Goal: Transaction & Acquisition: Purchase product/service

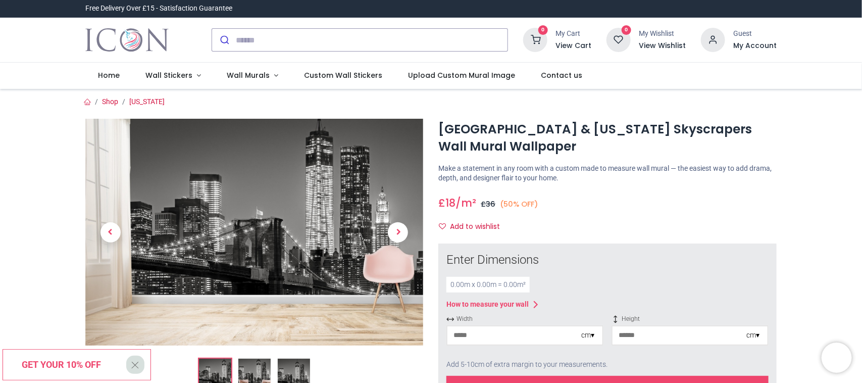
click at [591, 336] on div "cm ▾" at bounding box center [587, 335] width 13 height 10
click at [494, 352] on div "Centimeters (cm)" at bounding box center [524, 353] width 155 height 17
click at [496, 334] on input "number" at bounding box center [514, 335] width 134 height 18
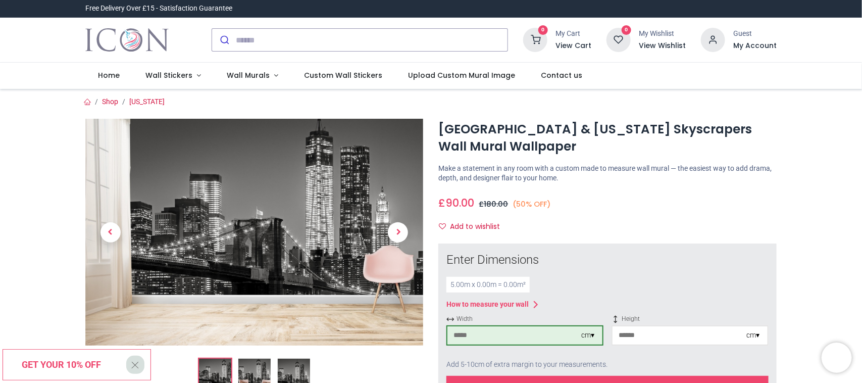
type input "***"
click at [642, 336] on input "number" at bounding box center [680, 335] width 134 height 18
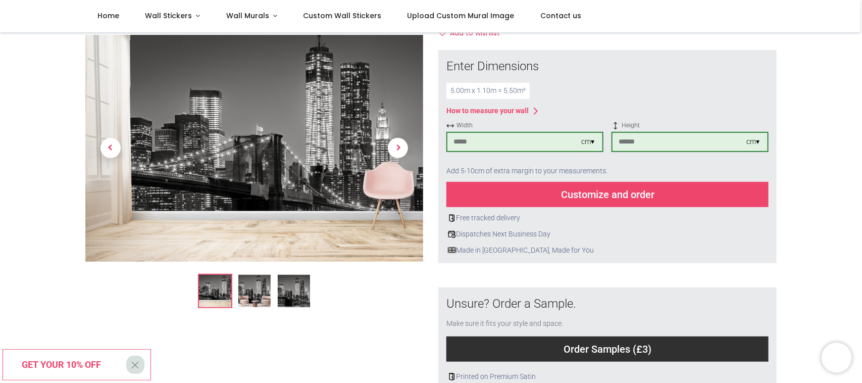
scroll to position [140, 0]
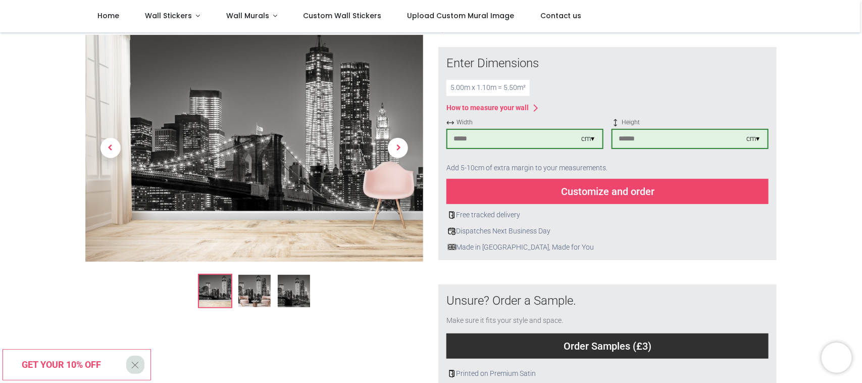
type input "***"
click at [597, 188] on div "Customize and order" at bounding box center [607, 191] width 322 height 25
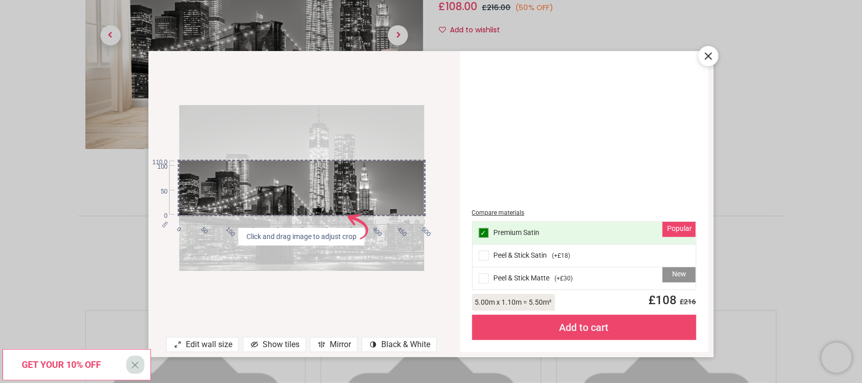
click at [597, 188] on div "Compare materials Popular ✓ Premium Satin Peel & Stick Satin ( +£18 ) New Peel …" at bounding box center [584, 201] width 236 height 289
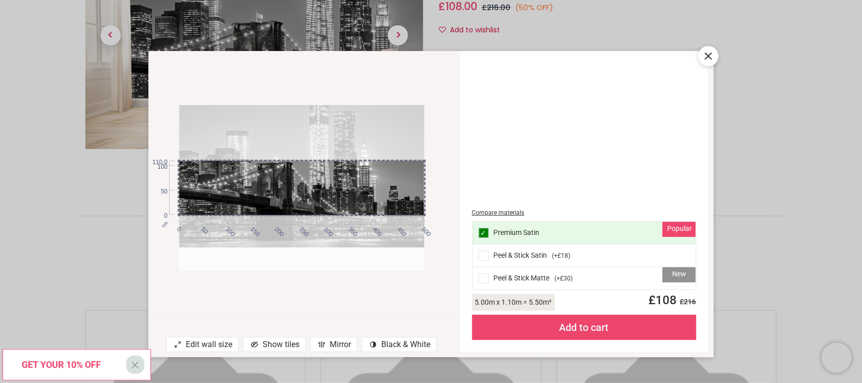
drag, startPoint x: 323, startPoint y: 216, endPoint x: 319, endPoint y: 192, distance: 23.6
click at [319, 192] on div at bounding box center [301, 164] width 245 height 166
click at [706, 54] on icon at bounding box center [708, 56] width 6 height 6
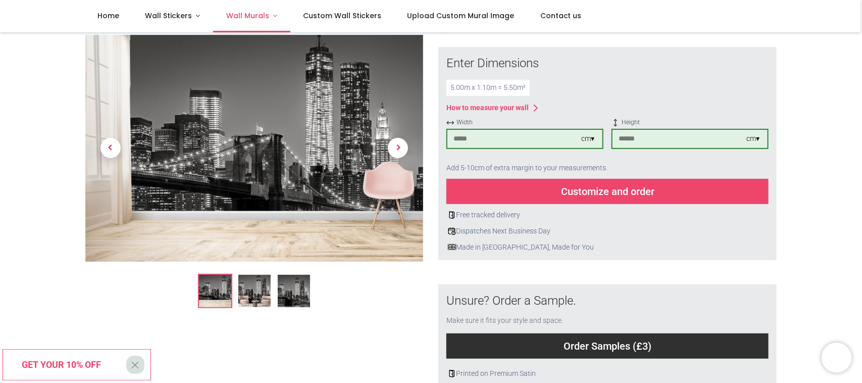
click at [248, 14] on span "Wall Murals" at bounding box center [247, 16] width 43 height 10
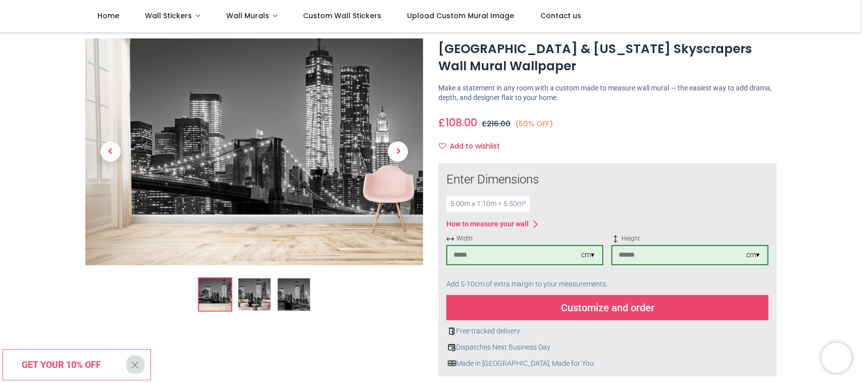
scroll to position [0, 0]
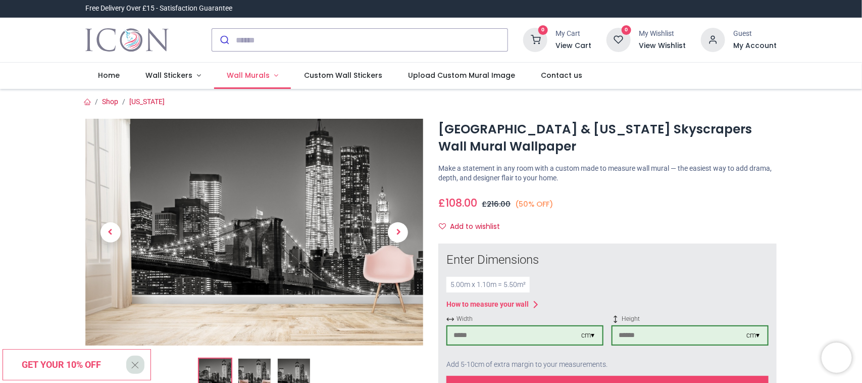
click at [234, 74] on span "Wall Murals" at bounding box center [248, 75] width 43 height 10
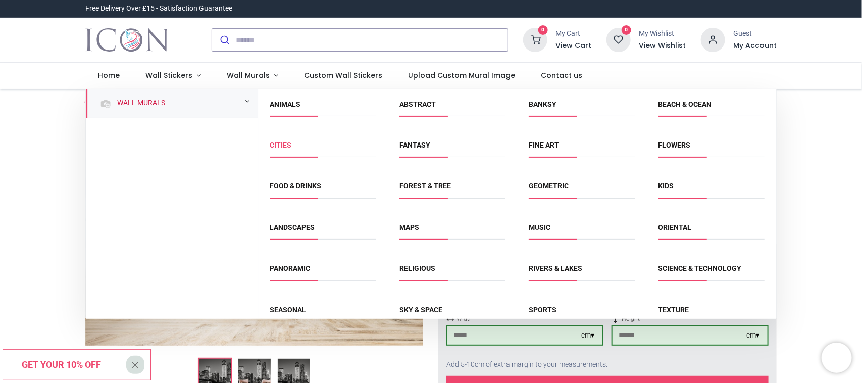
click at [286, 146] on link "Cities" at bounding box center [281, 145] width 22 height 8
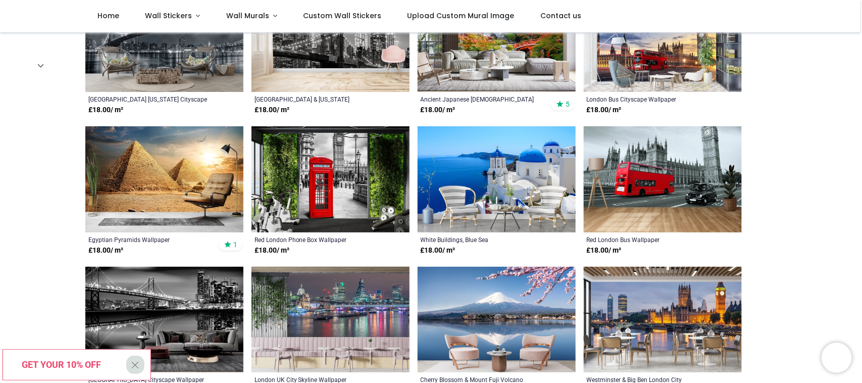
scroll to position [469, 0]
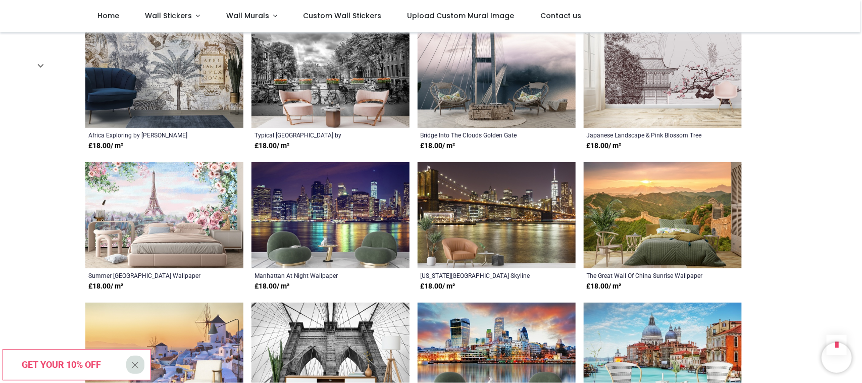
scroll to position [1513, 0]
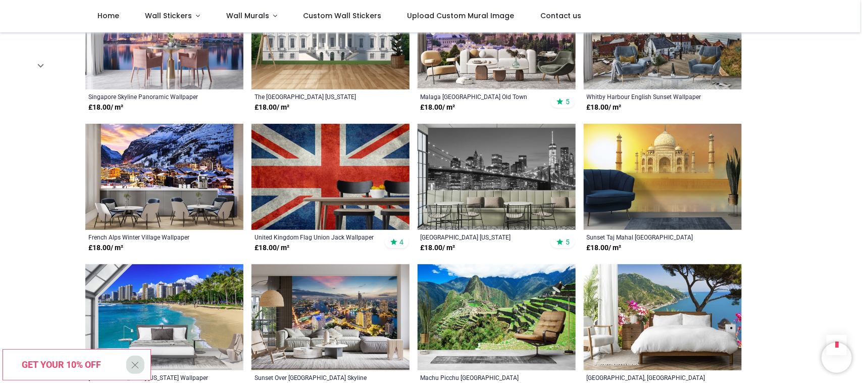
scroll to position [2815, 0]
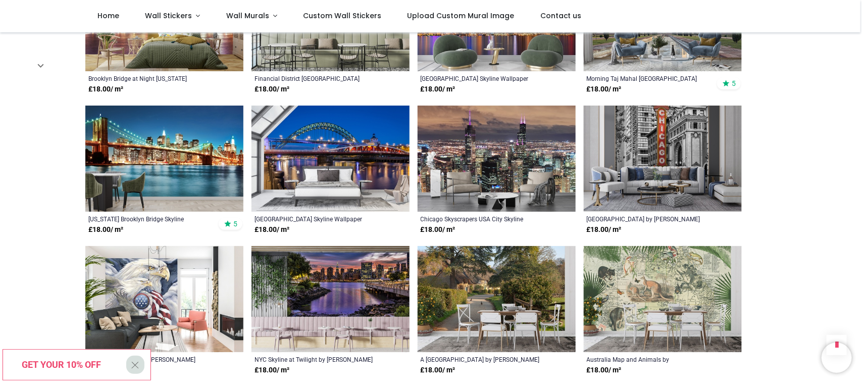
scroll to position [1058, 0]
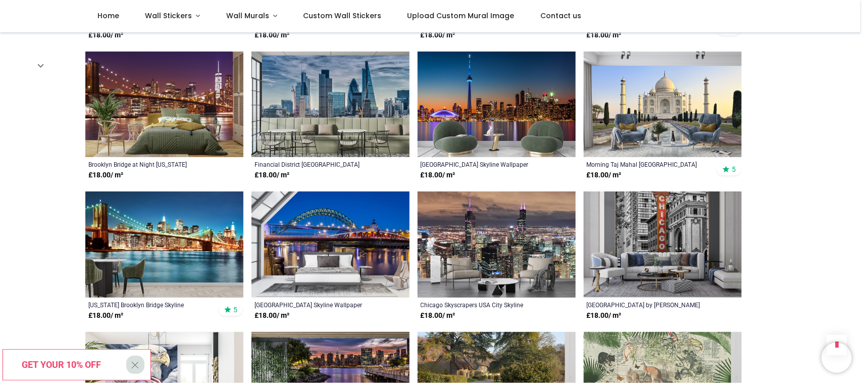
click at [191, 220] on img at bounding box center [164, 244] width 158 height 106
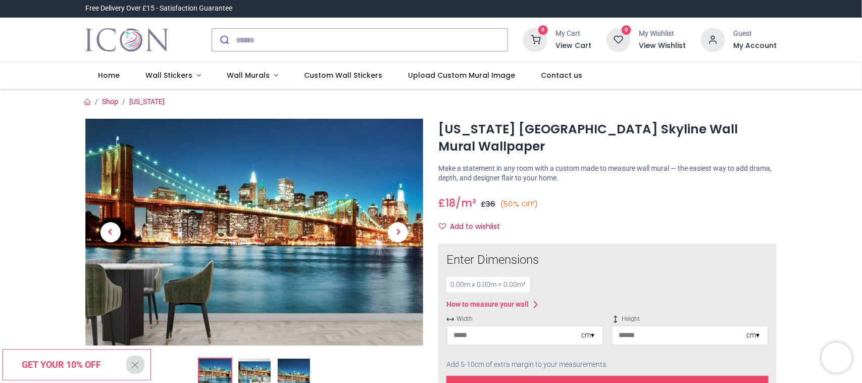
click at [474, 349] on div at bounding box center [524, 350] width 157 height 6
click at [473, 336] on input "number" at bounding box center [514, 335] width 134 height 18
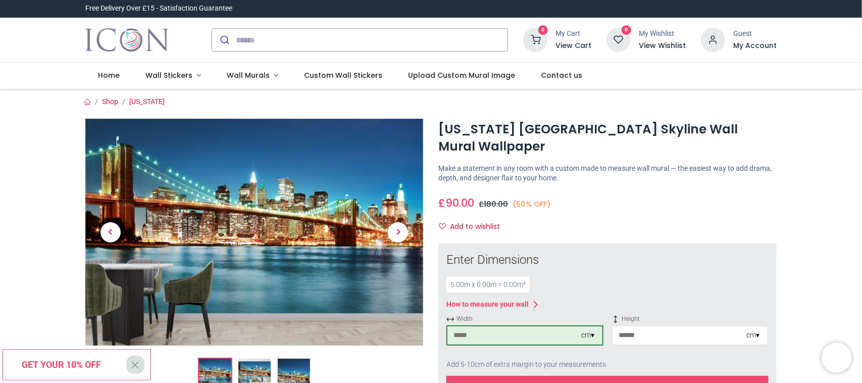
type input "***"
click at [629, 333] on input "number" at bounding box center [680, 335] width 134 height 18
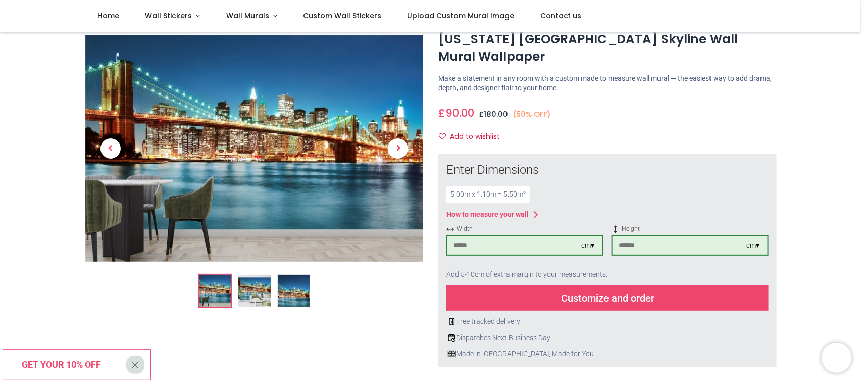
scroll to position [53, 0]
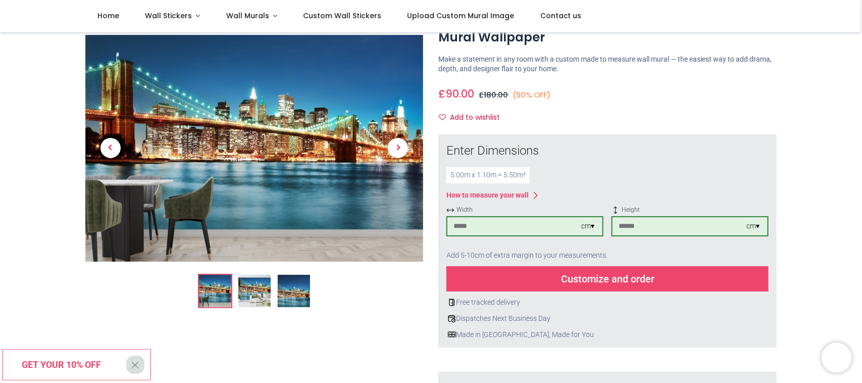
type input "***"
click at [614, 280] on div "Customize and order" at bounding box center [607, 278] width 322 height 25
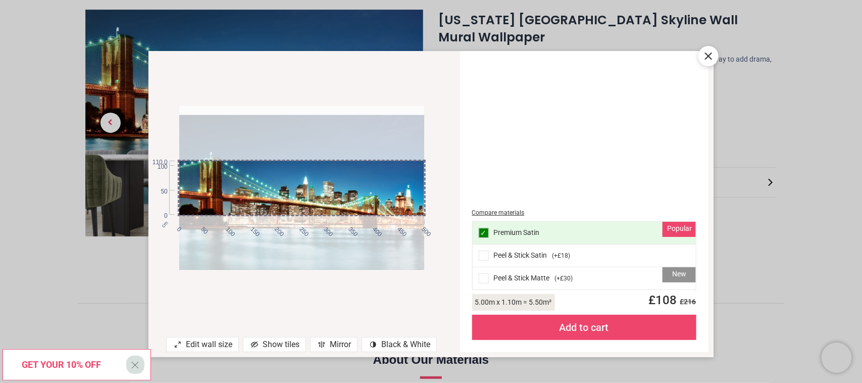
drag, startPoint x: 384, startPoint y: 216, endPoint x: 385, endPoint y: 225, distance: 9.2
click at [385, 225] on div at bounding box center [301, 197] width 245 height 164
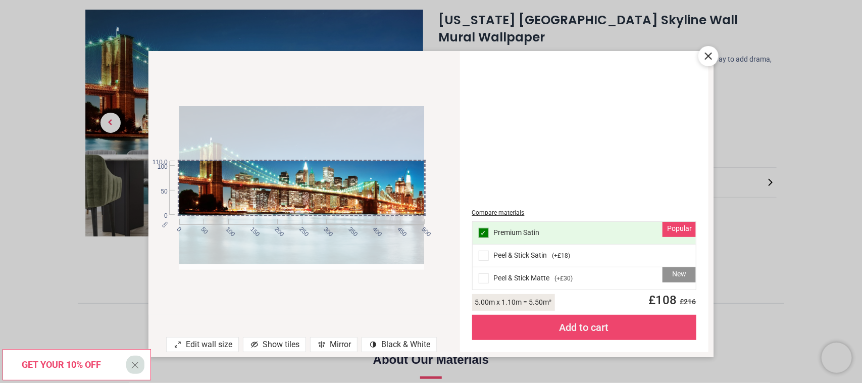
drag, startPoint x: 385, startPoint y: 216, endPoint x: 384, endPoint y: 202, distance: 14.2
click at [384, 202] on div at bounding box center [301, 182] width 245 height 164
click at [707, 54] on icon at bounding box center [708, 56] width 6 height 6
